Goal: Transaction & Acquisition: Purchase product/service

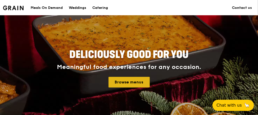
scroll to position [61, 0]
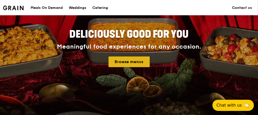
click at [128, 61] on link "Browse menus" at bounding box center [129, 61] width 41 height 11
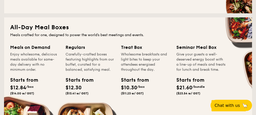
scroll to position [345, 0]
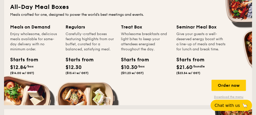
click at [233, 96] on link "Download the menu" at bounding box center [229, 97] width 34 height 4
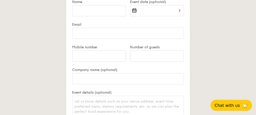
scroll to position [1115, 0]
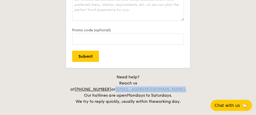
drag, startPoint x: 191, startPoint y: 83, endPoint x: 133, endPoint y: 84, distance: 58.6
click at [133, 84] on h4 "Need help? Reach us at +65 3163 5335 or concierge@grain.com.sg . Our hotlines a…" at bounding box center [128, 89] width 248 height 30
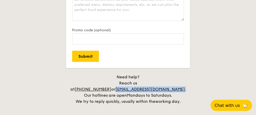
copy div "concierge@grain.com.sg ."
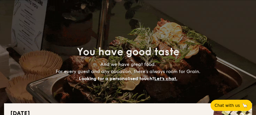
scroll to position [0, 0]
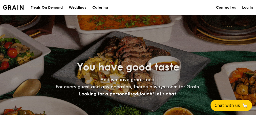
click at [45, 6] on div "Meals On Demand" at bounding box center [47, 7] width 32 height 15
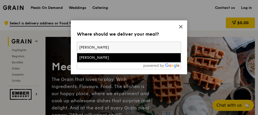
type input "kent vale"
click at [98, 57] on div "Kent Vale" at bounding box center [116, 57] width 75 height 5
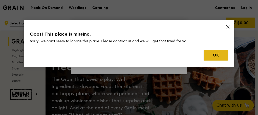
click at [224, 57] on button "OK" at bounding box center [216, 55] width 24 height 11
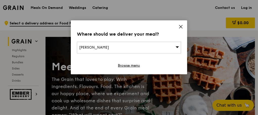
click at [112, 46] on div "Kent Vale" at bounding box center [129, 48] width 104 height 12
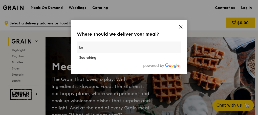
type input "k"
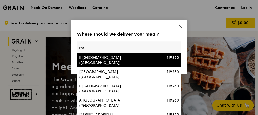
type input "nus"
click at [114, 57] on div "E Kent Ridge Drive (Nus Temasek Hall)" at bounding box center [116, 60] width 75 height 10
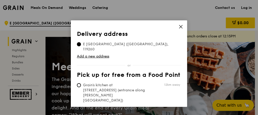
click at [118, 109] on link "Confirm" at bounding box center [129, 114] width 104 height 11
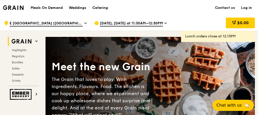
click at [165, 22] on icon at bounding box center [166, 23] width 3 height 5
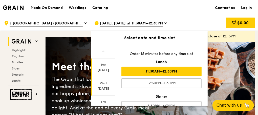
scroll to position [94, 0]
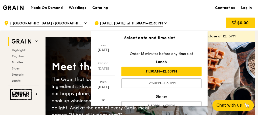
click at [102, 98] on icon at bounding box center [104, 100] width 4 height 4
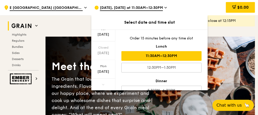
scroll to position [20, 0]
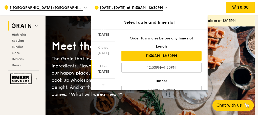
click at [106, 69] on div "Sep 1" at bounding box center [103, 71] width 23 height 5
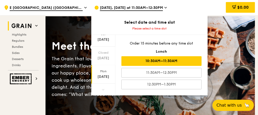
click at [171, 61] on div "10:30AM–11:30AM" at bounding box center [162, 61] width 80 height 10
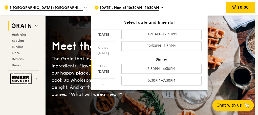
scroll to position [0, 0]
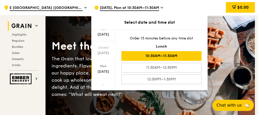
click at [164, 54] on div "10:30AM–11:30AM" at bounding box center [162, 56] width 80 height 10
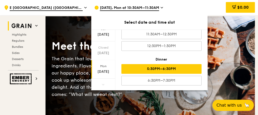
click at [146, 69] on div "5:30PM–6:30PM" at bounding box center [162, 69] width 80 height 10
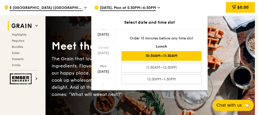
click at [159, 54] on div "10:30AM–11:30AM" at bounding box center [162, 56] width 80 height 10
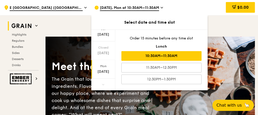
scroll to position [41, 0]
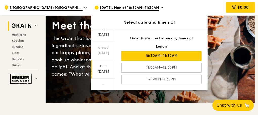
click at [100, 71] on div "Sep 1" at bounding box center [103, 71] width 23 height 5
click at [104, 67] on div "Mon" at bounding box center [103, 66] width 23 height 4
click at [167, 55] on div "10:30AM–11:30AM" at bounding box center [162, 56] width 80 height 10
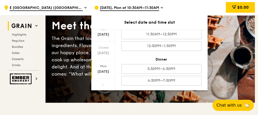
click at [166, 87] on div "Order 15 minutes before any time slot Lunch 10:30AM–11:30AM 11:30AM–12:30PM 12:…" at bounding box center [162, 60] width 93 height 60
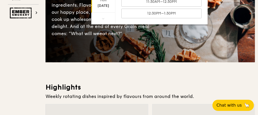
scroll to position [0, 0]
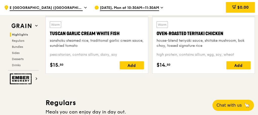
scroll to position [264, 0]
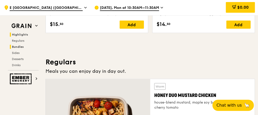
click at [15, 45] on span "Bundles" at bounding box center [18, 47] width 12 height 4
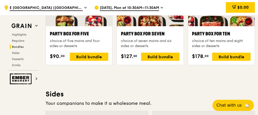
scroll to position [988, 0]
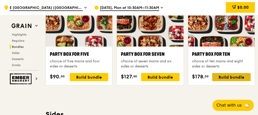
click at [232, 74] on div "Build bundle" at bounding box center [232, 77] width 39 height 8
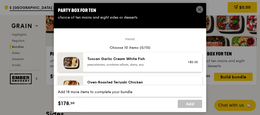
scroll to position [20, 0]
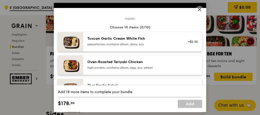
click at [123, 65] on div "Oven‑Roasted Teriyaki Chicken high protein, contains allium, egg, soy, wheat" at bounding box center [132, 64] width 91 height 10
click at [125, 64] on div "Oven‑Roasted Teriyaki Chicken" at bounding box center [132, 61] width 91 height 5
click at [198, 10] on icon at bounding box center [199, 9] width 5 height 5
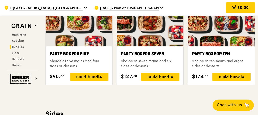
scroll to position [989, 0]
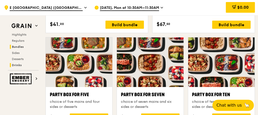
scroll to position [968, 0]
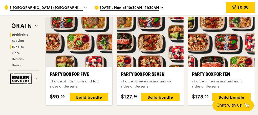
click at [17, 33] on span "Highlights" at bounding box center [20, 35] width 16 height 4
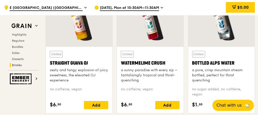
scroll to position [1927, 0]
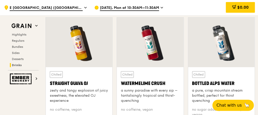
click at [17, 56] on div "Highlights Regulars Bundles Sides Desserts Drinks" at bounding box center [23, 49] width 31 height 34
click at [18, 59] on span "Desserts" at bounding box center [18, 59] width 13 height 4
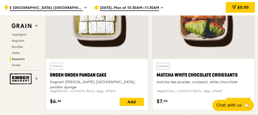
scroll to position [1457, 0]
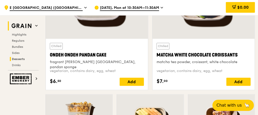
click at [33, 25] on img at bounding box center [21, 25] width 23 height 9
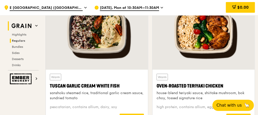
scroll to position [143, 0]
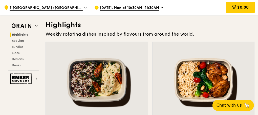
click at [84, 6] on icon at bounding box center [85, 7] width 3 height 5
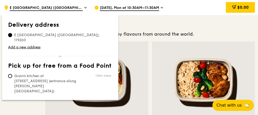
click at [88, 5] on div ".cls-1 { fill: none; stroke: #fff; stroke-linecap: round; stroke-linejoin: roun…" at bounding box center [45, 7] width 90 height 15
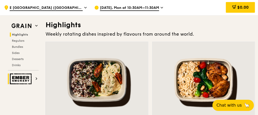
click at [23, 80] on img at bounding box center [21, 78] width 23 height 11
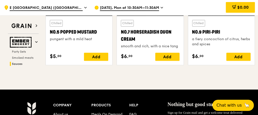
scroll to position [645, 0]
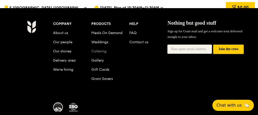
click at [101, 49] on link "Catering" at bounding box center [98, 51] width 15 height 4
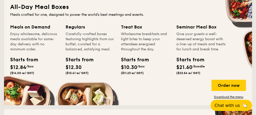
scroll to position [365, 0]
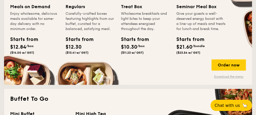
click at [229, 77] on link "Download the menu" at bounding box center [229, 76] width 34 height 4
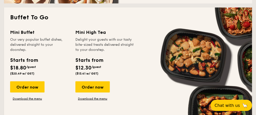
scroll to position [466, 0]
